Goal: Transaction & Acquisition: Purchase product/service

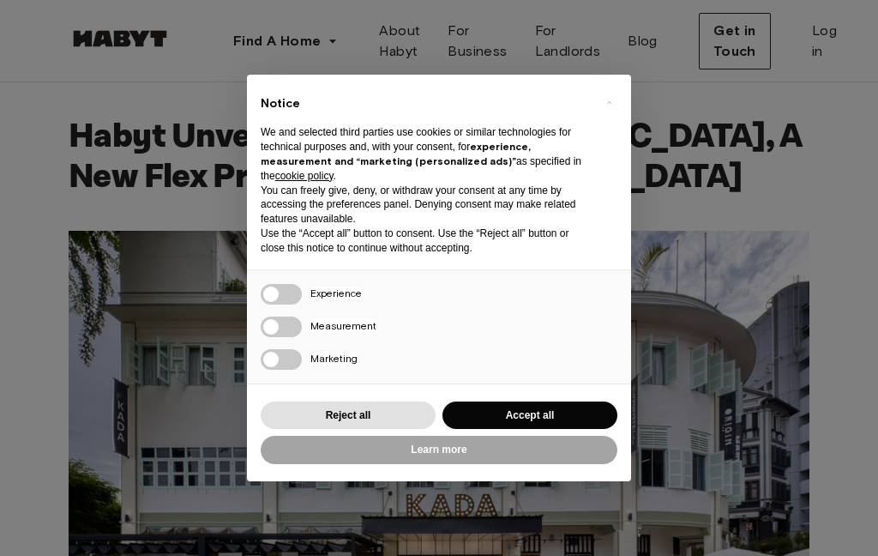
click at [371, 413] on button "Reject all" at bounding box center [348, 415] width 175 height 28
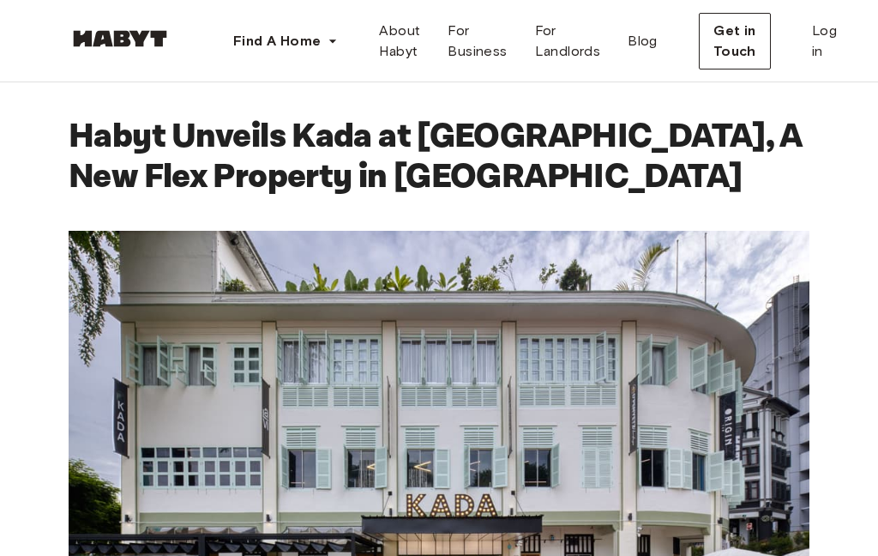
click at [321, 39] on span "Find A Home" at bounding box center [276, 41] width 87 height 21
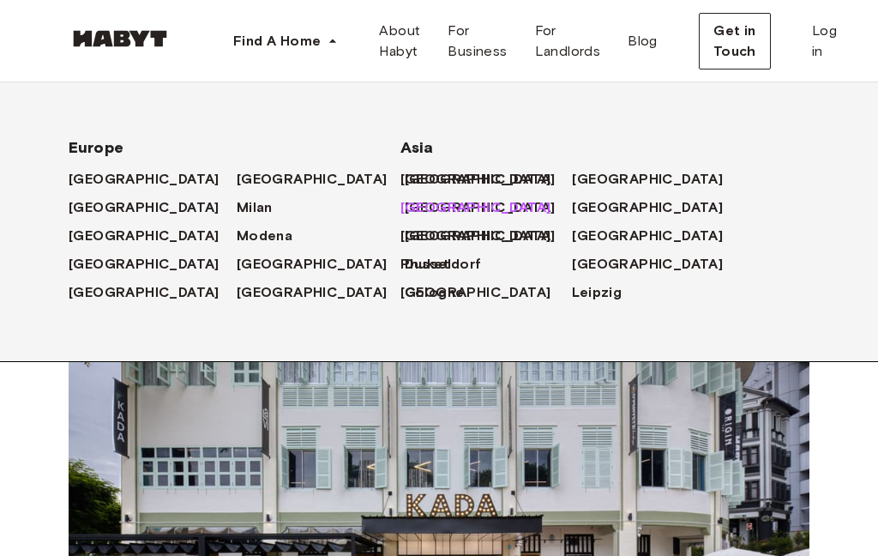
click at [464, 218] on span "[GEOGRAPHIC_DATA]" at bounding box center [476, 207] width 151 height 21
click at [554, 216] on icon at bounding box center [562, 207] width 17 height 17
click at [406, 42] on span "About Habyt" at bounding box center [399, 41] width 41 height 41
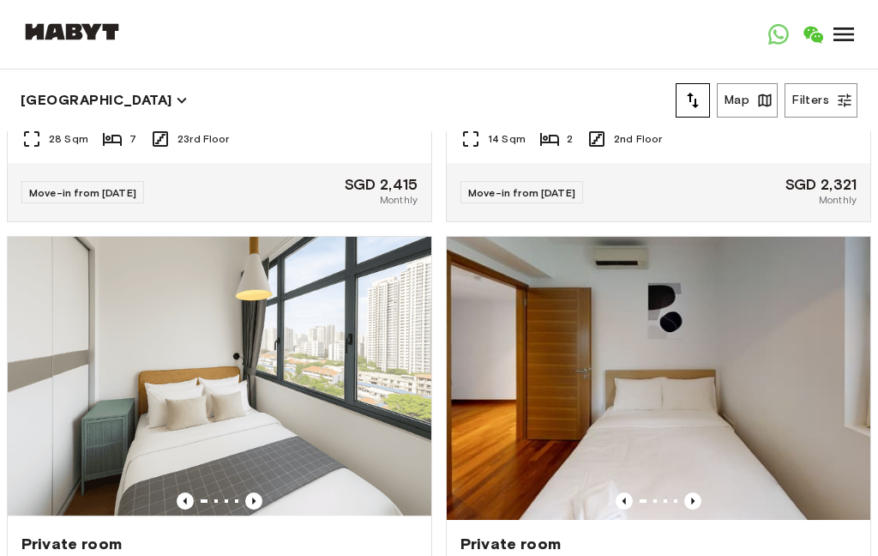
scroll to position [1544, 0]
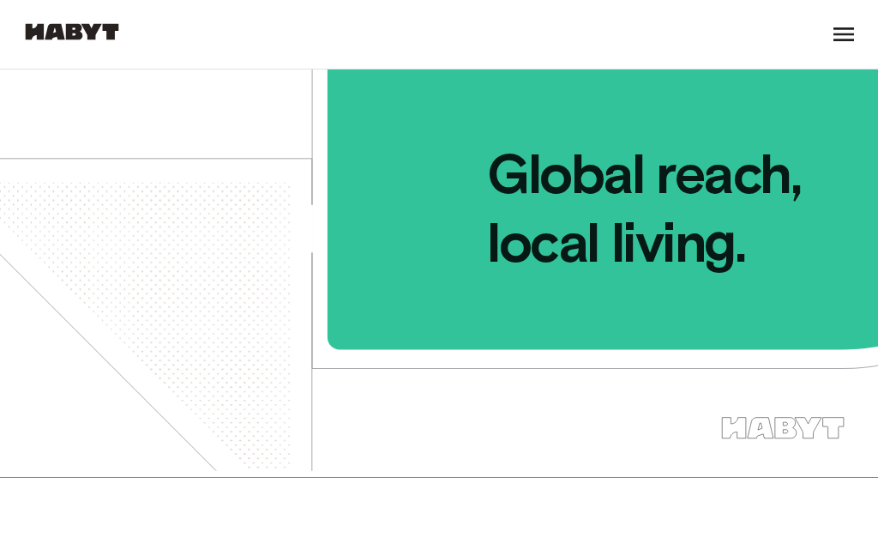
click at [846, 51] on div at bounding box center [843, 34] width 27 height 69
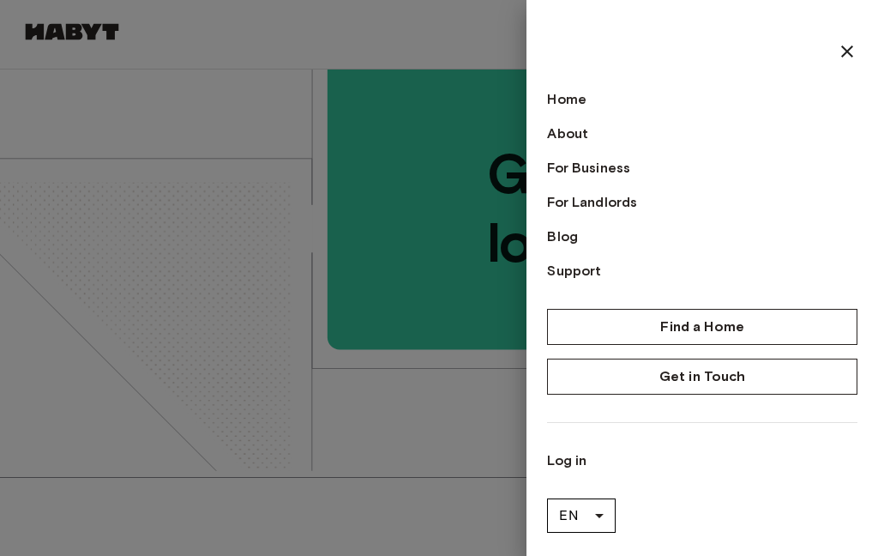
click at [648, 167] on link "For Business" at bounding box center [702, 168] width 311 height 21
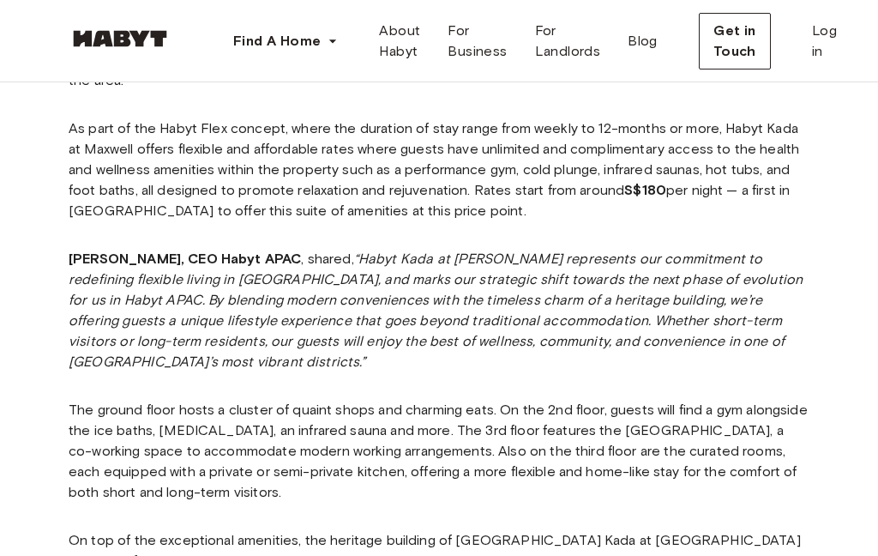
scroll to position [947, 0]
